Goal: Navigation & Orientation: Find specific page/section

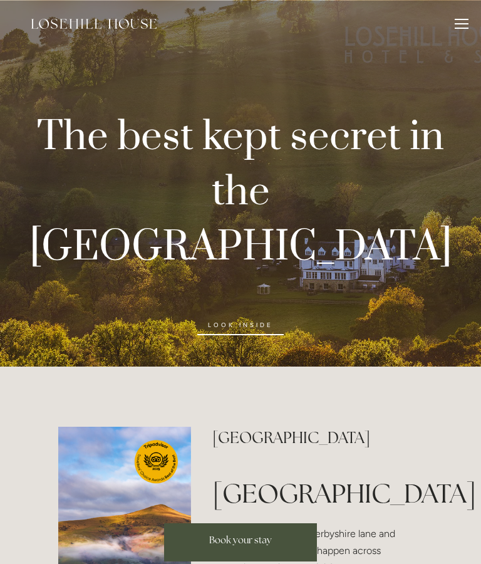
click at [244, 315] on link "look inside" at bounding box center [240, 325] width 86 height 20
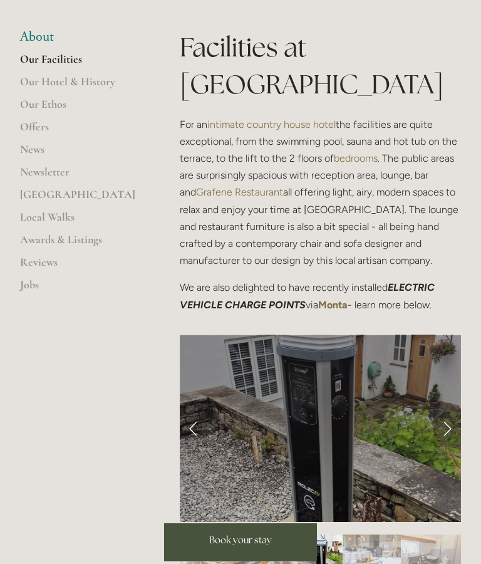
scroll to position [314, 0]
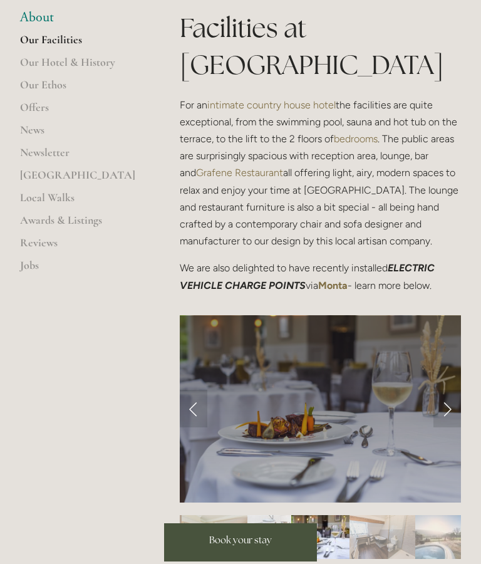
click at [453, 403] on link "Next Slide" at bounding box center [447, 409] width 28 height 38
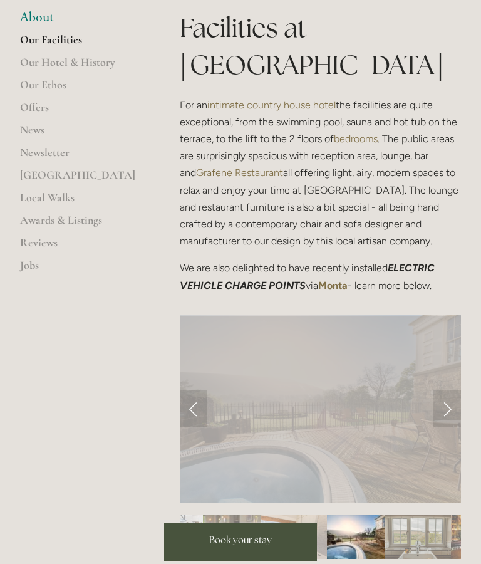
click at [451, 409] on link "Next Slide" at bounding box center [447, 409] width 28 height 38
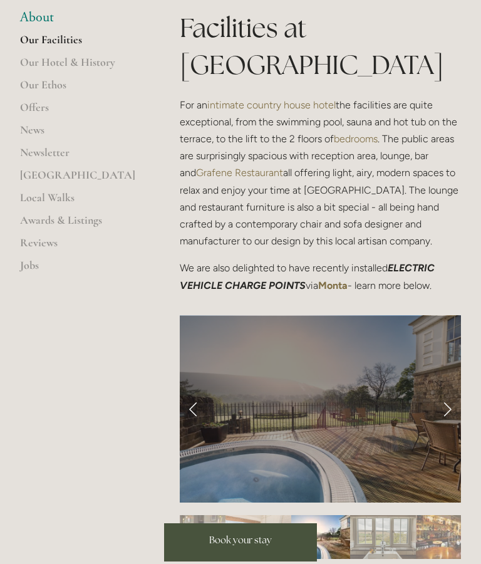
click at [452, 410] on link "Next Slide" at bounding box center [447, 409] width 28 height 38
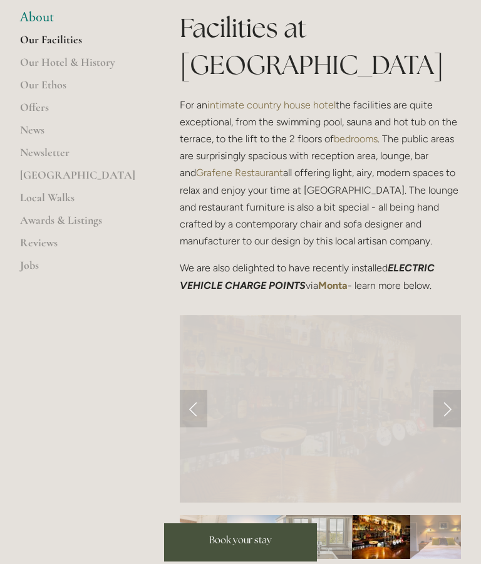
click at [453, 411] on link "Next Slide" at bounding box center [447, 409] width 28 height 38
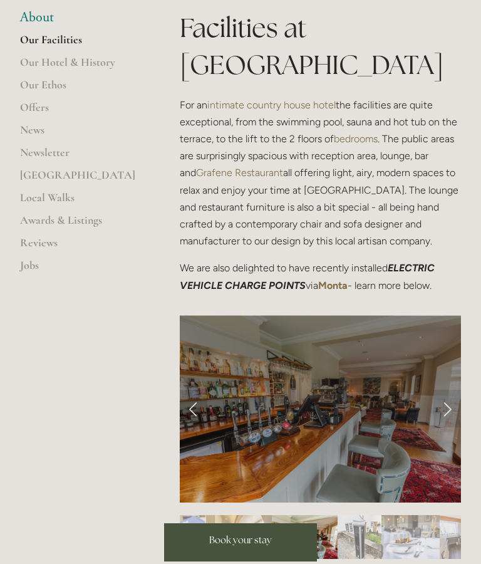
scroll to position [365, 0]
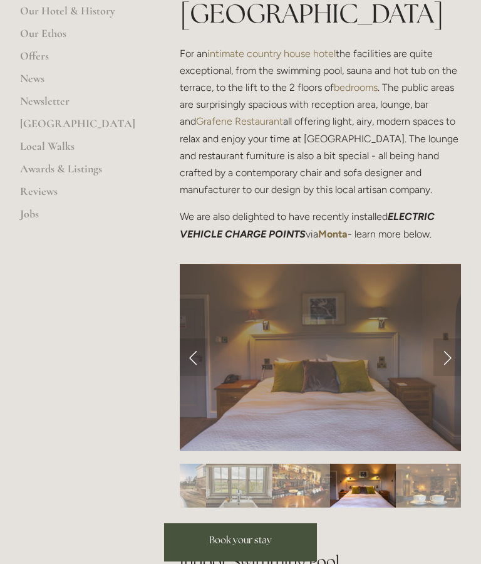
click at [396, 457] on div at bounding box center [320, 457] width 281 height 0
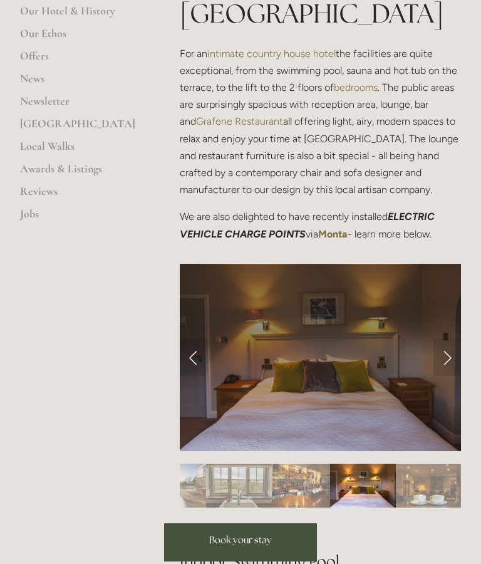
click at [195, 349] on link "Previous Slide" at bounding box center [194, 357] width 28 height 38
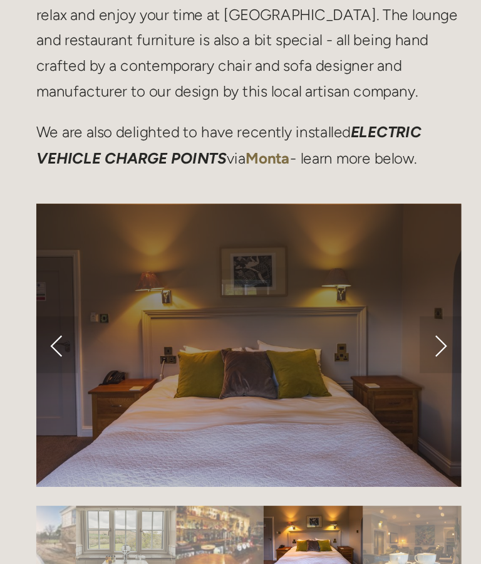
click at [180, 338] on link "Previous Slide" at bounding box center [194, 357] width 28 height 38
